Goal: Information Seeking & Learning: Learn about a topic

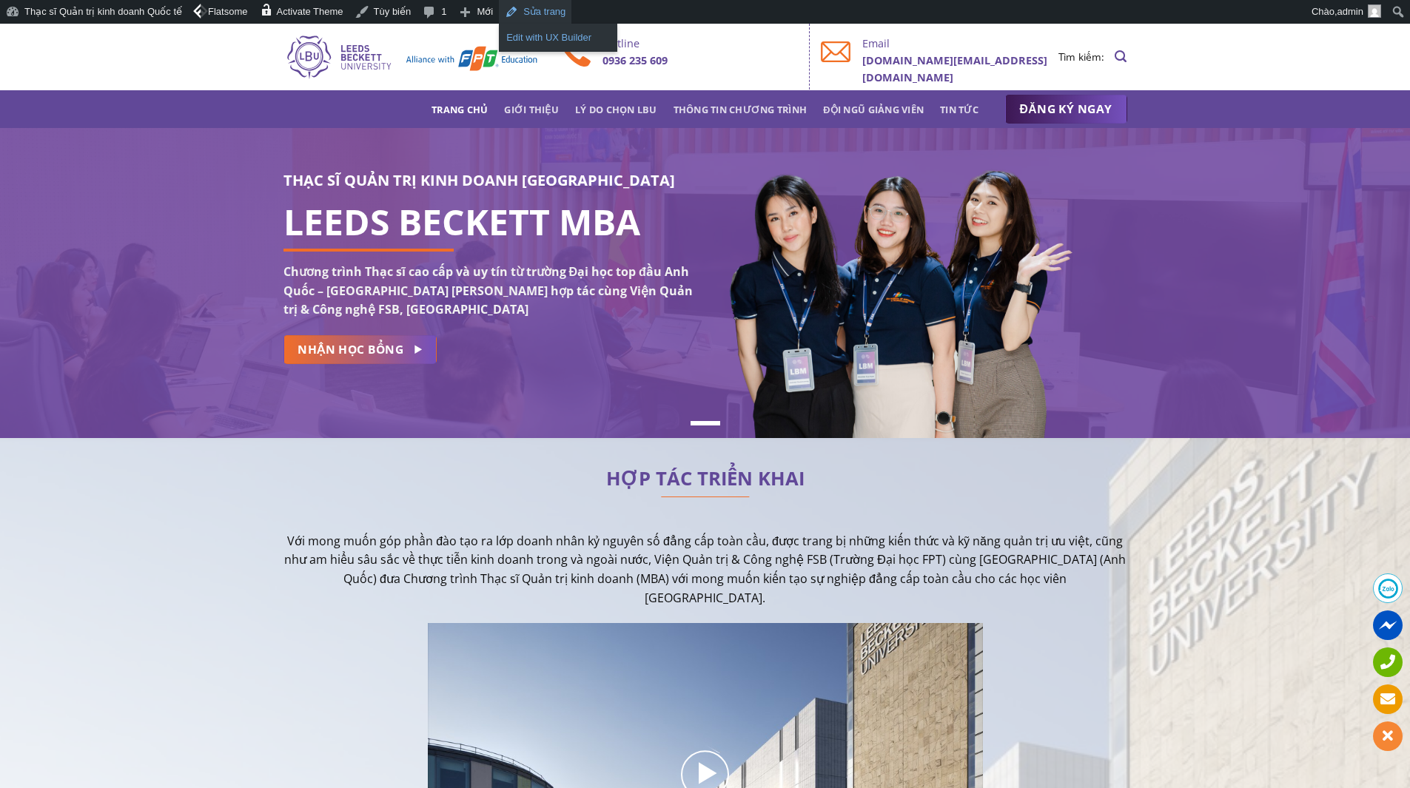
click at [538, 31] on link "Edit with UX Builder" at bounding box center [558, 37] width 118 height 19
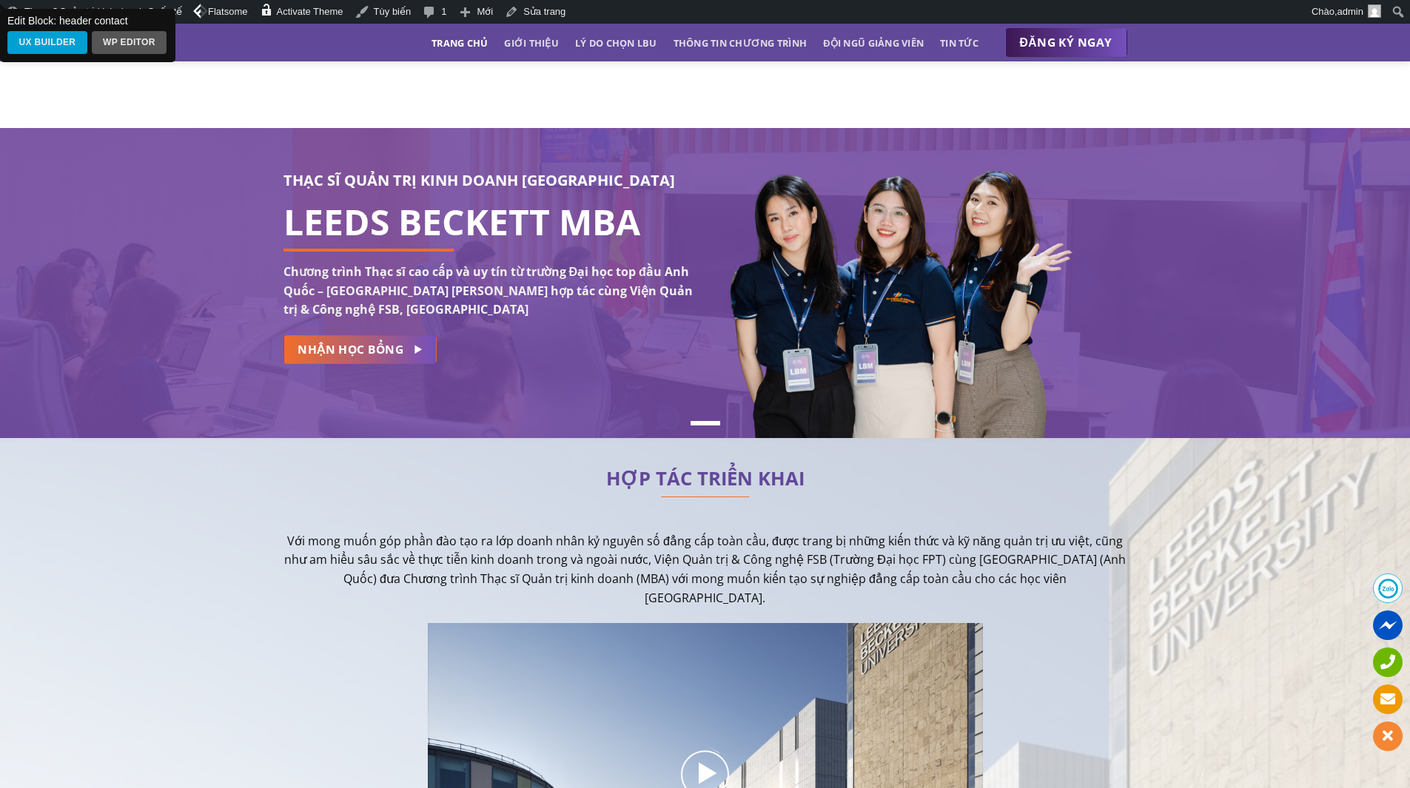
scroll to position [1078, 0]
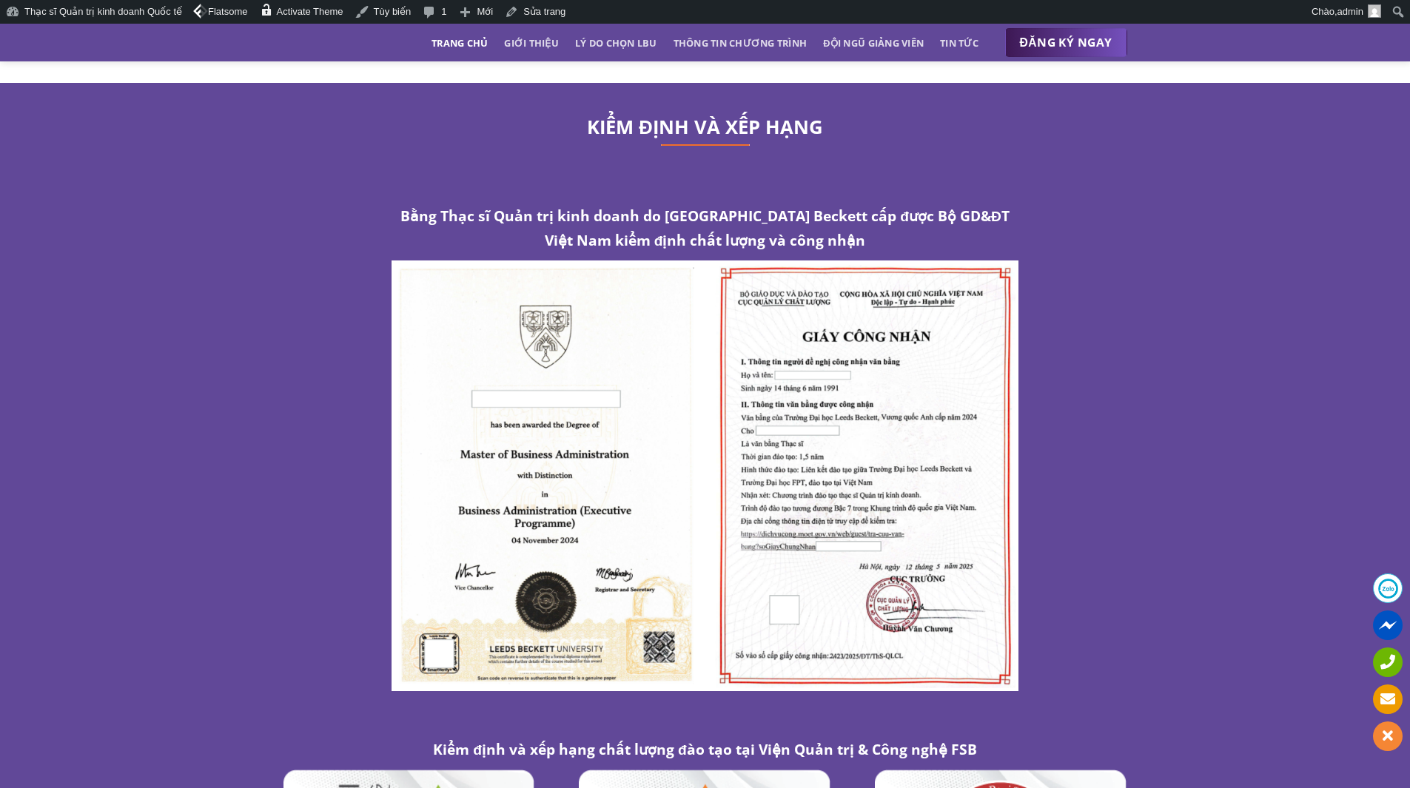
scroll to position [7771, 0]
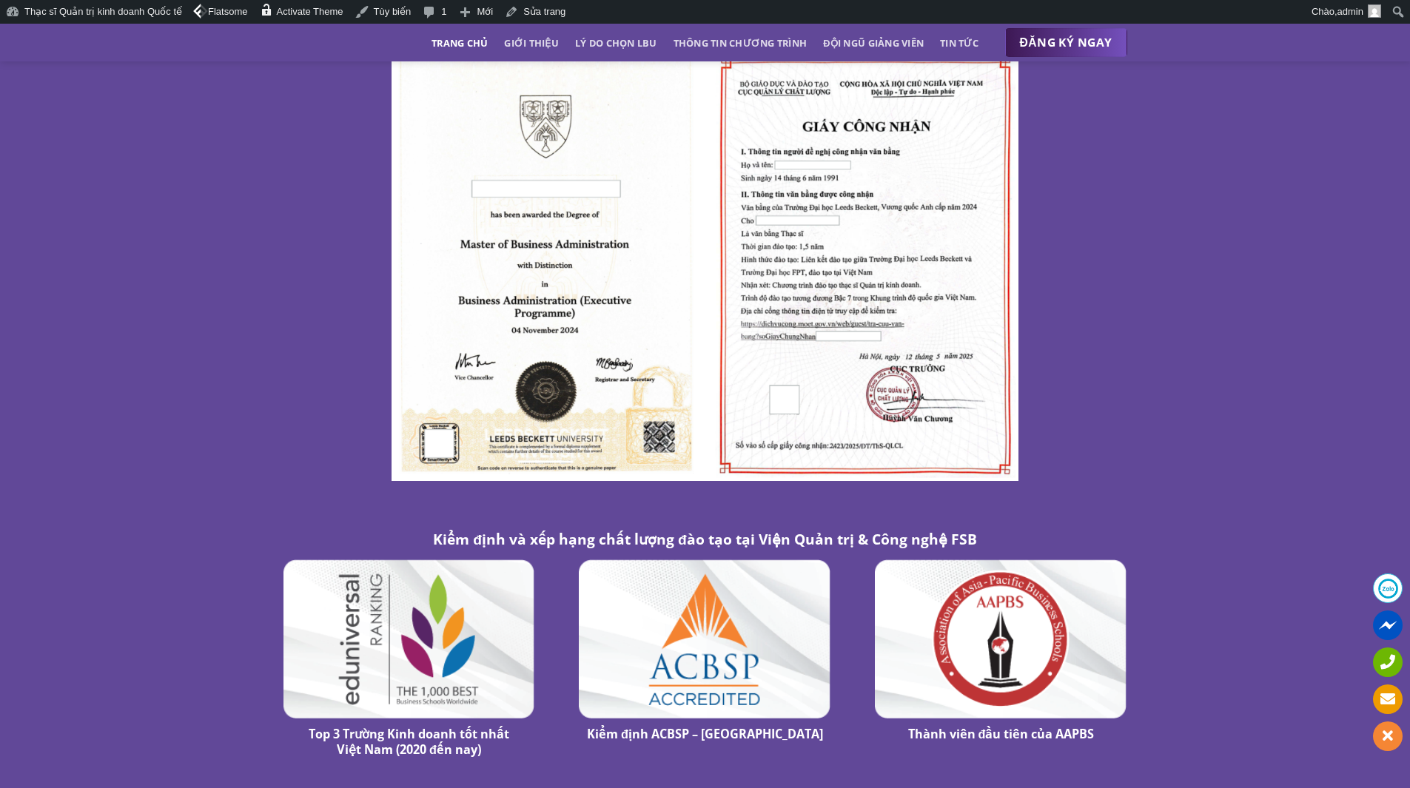
click at [821, 281] on img at bounding box center [705, 265] width 628 height 431
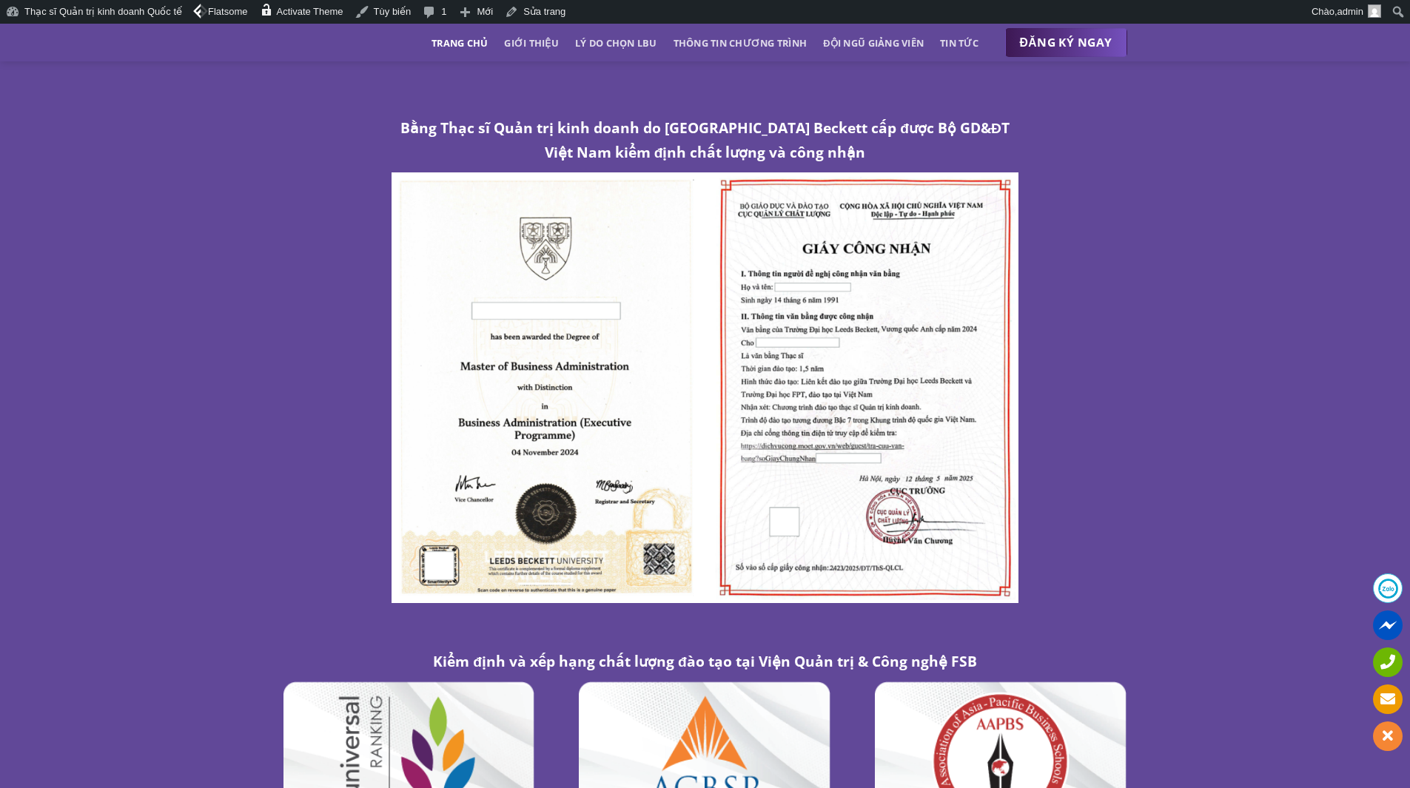
scroll to position [7647, 0]
